Goal: Task Accomplishment & Management: Manage account settings

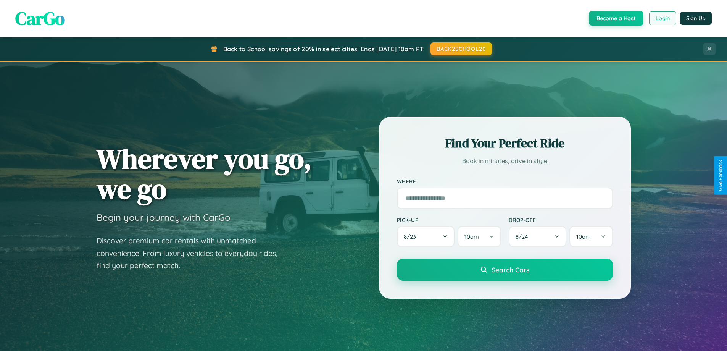
click at [662, 18] on button "Login" at bounding box center [662, 18] width 27 height 14
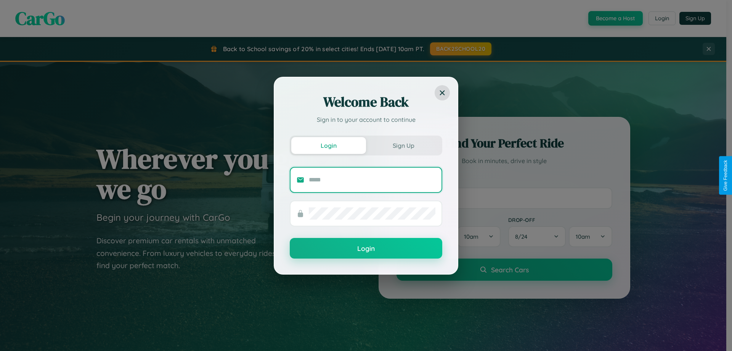
click at [372, 179] on input "text" at bounding box center [372, 180] width 127 height 12
type input "**********"
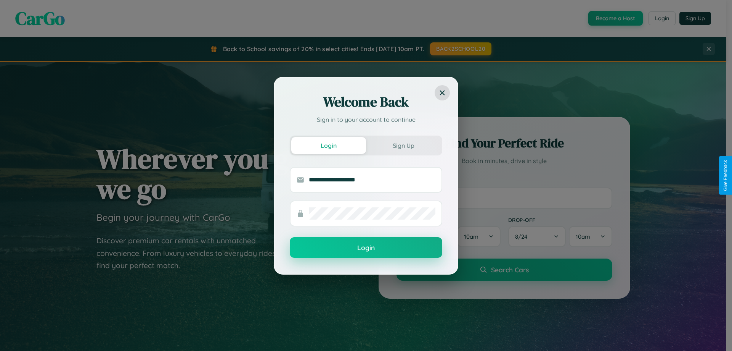
click at [366, 248] on button "Login" at bounding box center [366, 247] width 153 height 21
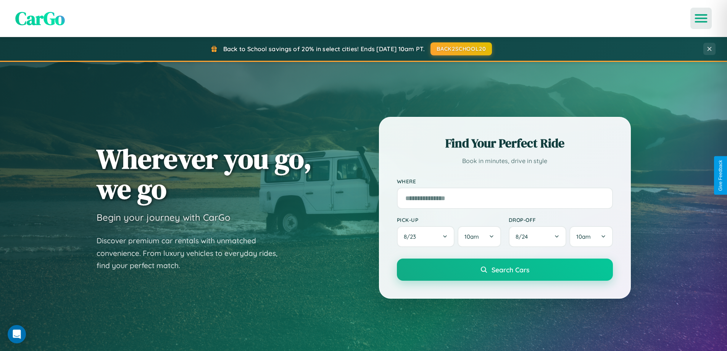
click at [701, 18] on icon "Open menu" at bounding box center [700, 18] width 11 height 7
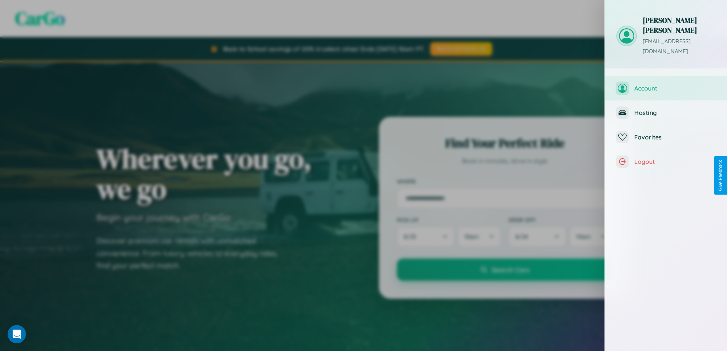
click at [666, 84] on span "Account" at bounding box center [674, 88] width 81 height 8
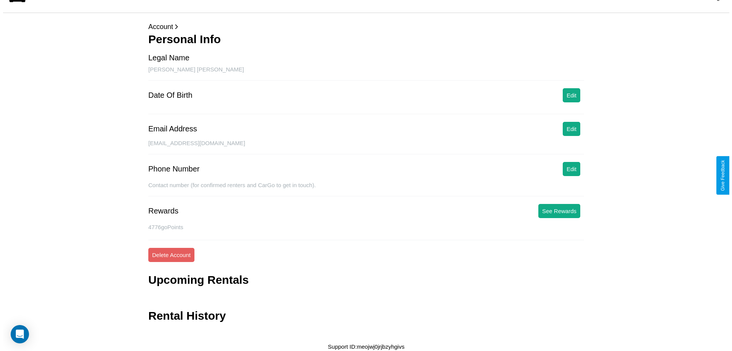
scroll to position [18, 0]
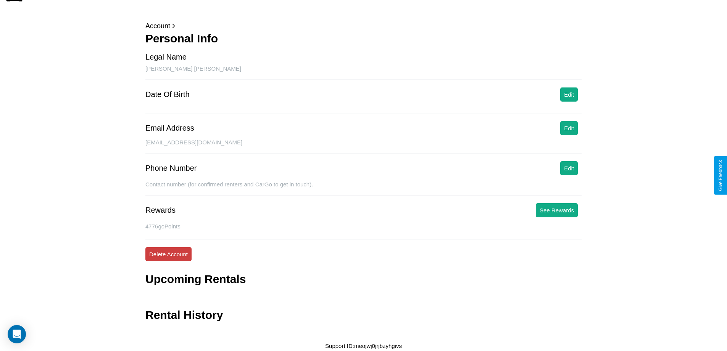
click at [168, 254] on button "Delete Account" at bounding box center [168, 254] width 46 height 14
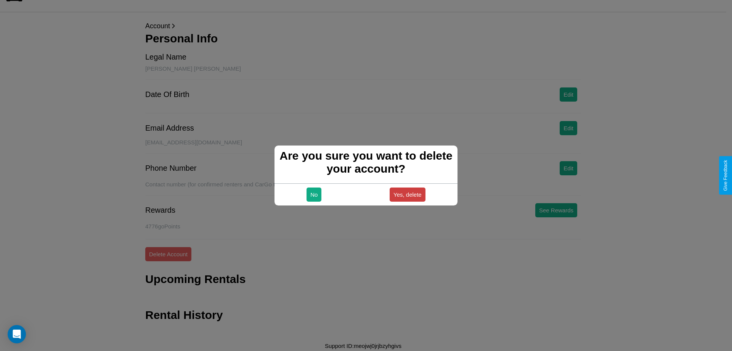
click at [407, 194] on button "Yes, delete" at bounding box center [408, 194] width 36 height 14
